Goal: Find specific page/section: Find specific page/section

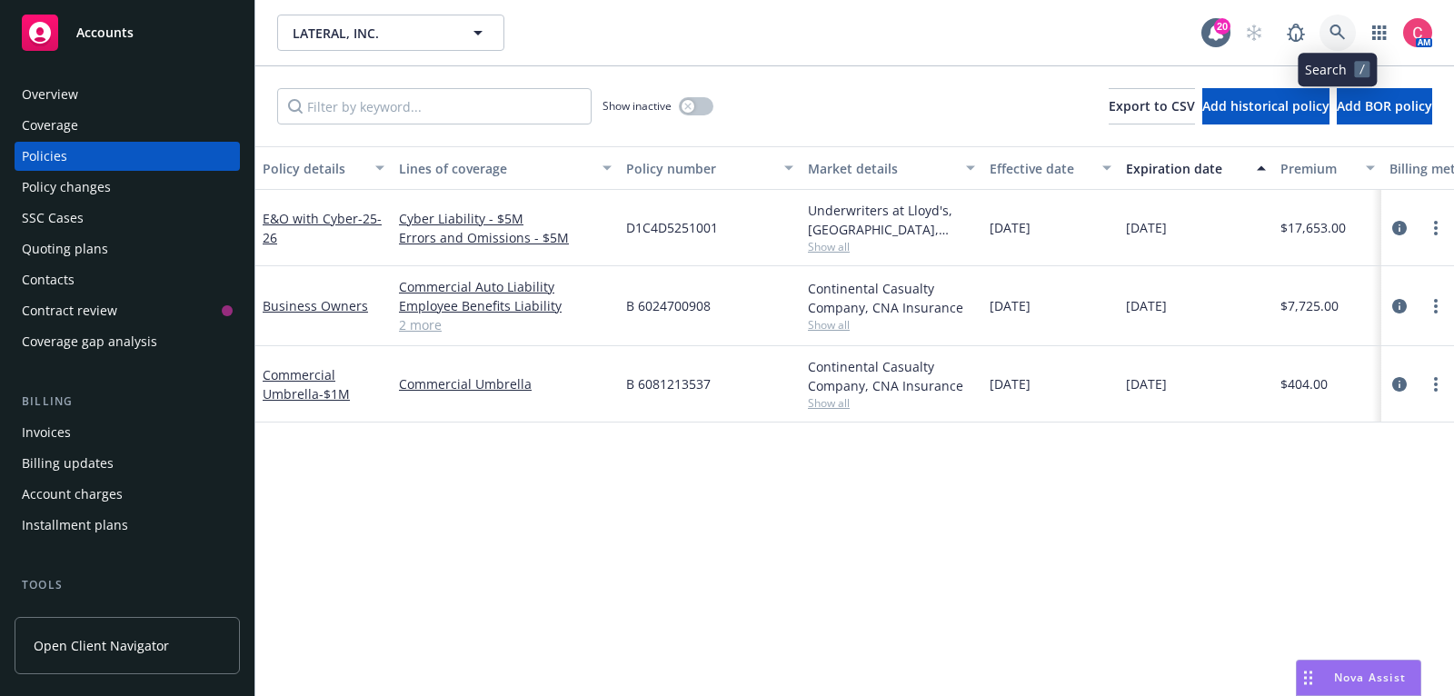
click at [1345, 19] on link at bounding box center [1338, 33] width 36 height 36
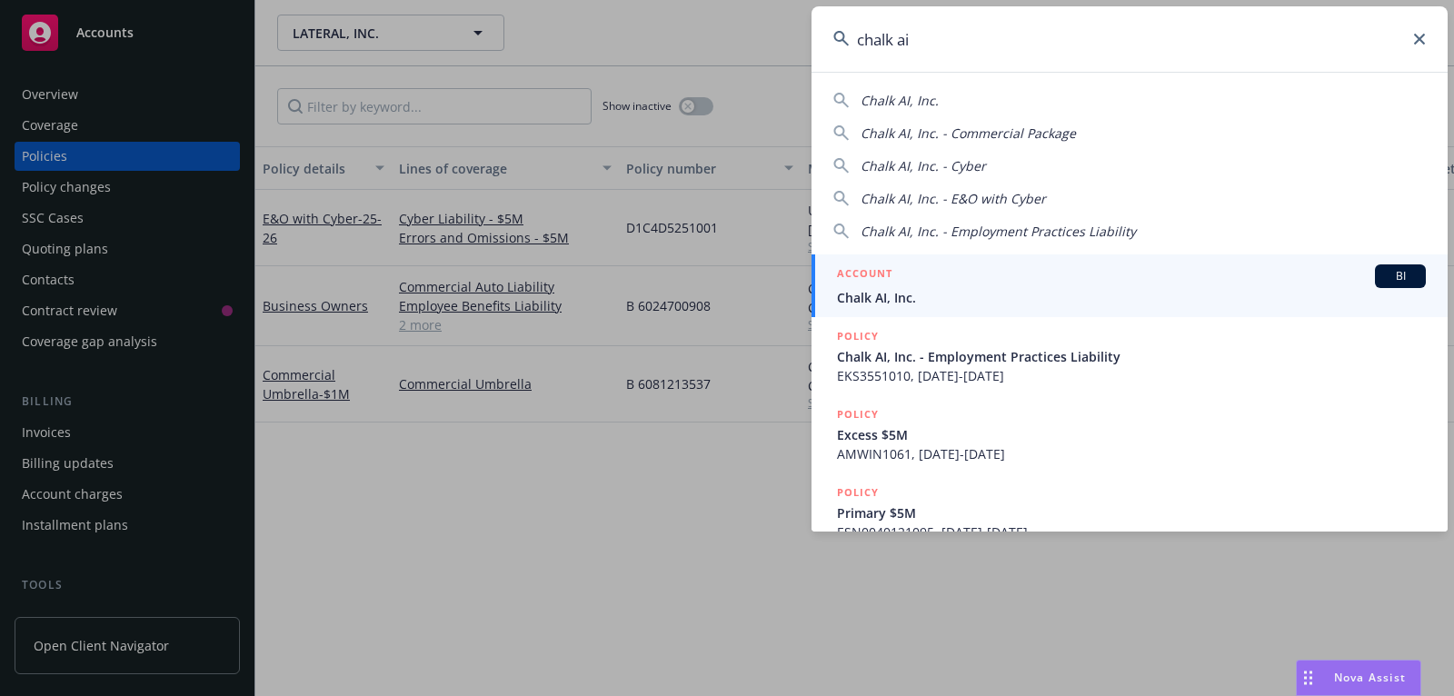
type input "chalk ai"
click at [1208, 273] on div "ACCOUNT BI" at bounding box center [1131, 276] width 589 height 24
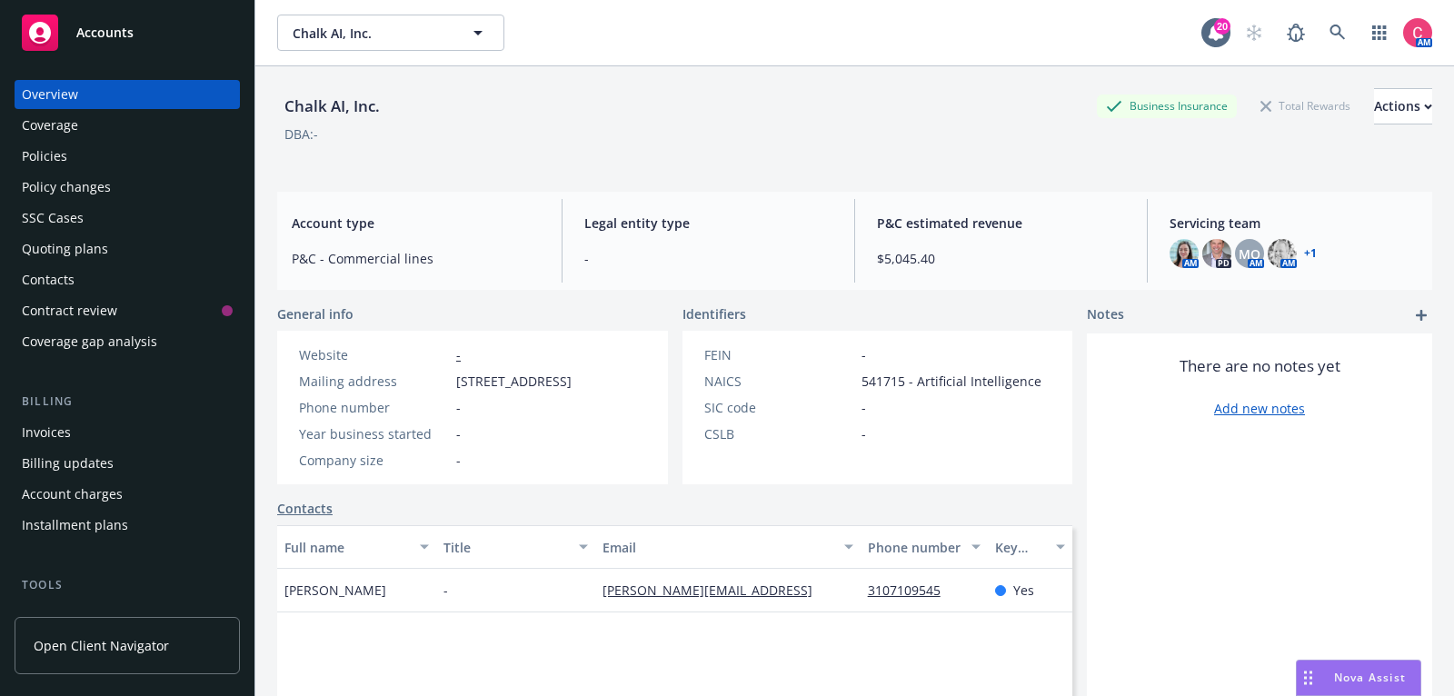
click at [83, 146] on div "Policies" at bounding box center [127, 156] width 211 height 29
